Goal: Find specific page/section: Find specific page/section

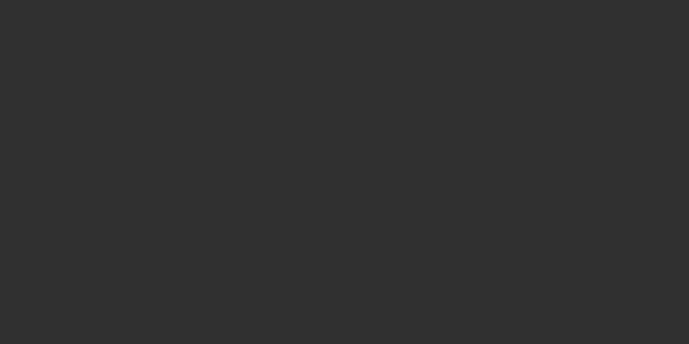
select select "10"
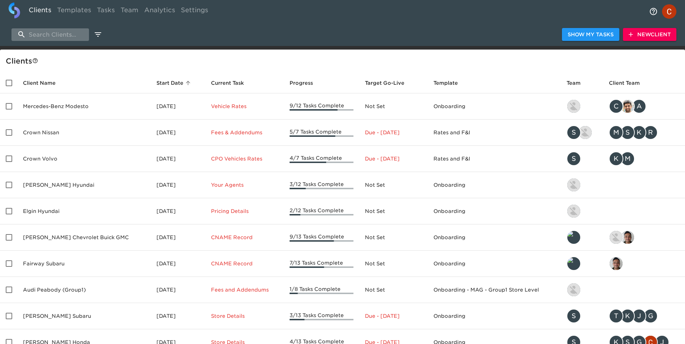
click at [53, 36] on input "search" at bounding box center [49, 34] width 77 height 13
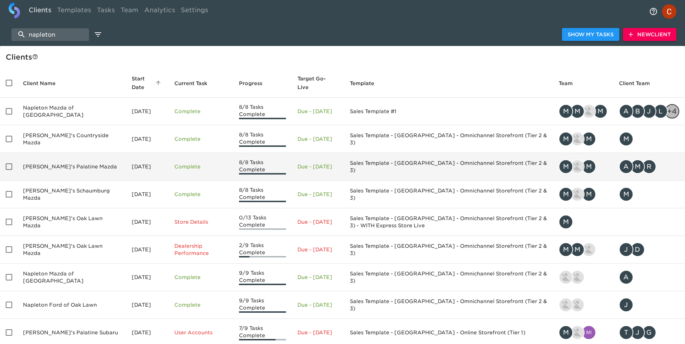
scroll to position [3, 0]
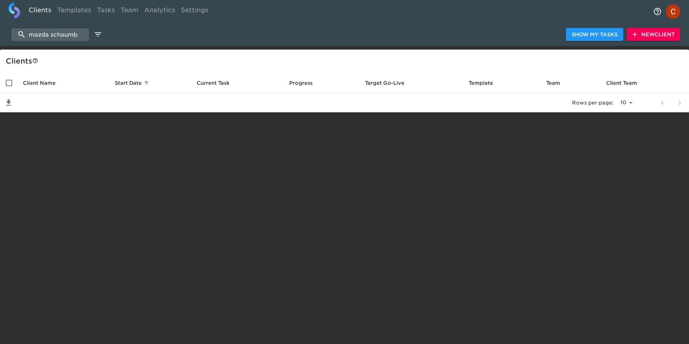
type input "mazda schaumb"
